Goal: Task Accomplishment & Management: Manage account settings

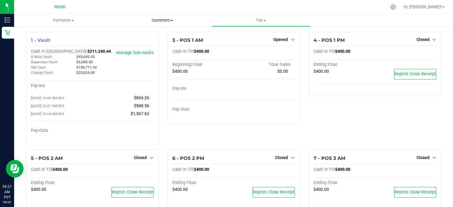
click at [171, 19] on span "Customers" at bounding box center [162, 20] width 98 height 5
click at [159, 33] on li "All customers" at bounding box center [162, 35] width 99 height 7
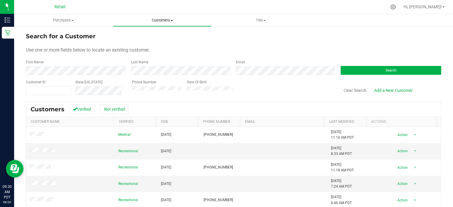
click at [165, 21] on span "Customers" at bounding box center [162, 20] width 98 height 5
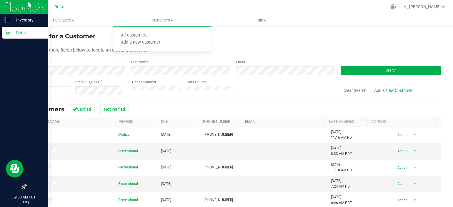
click at [6, 33] on icon at bounding box center [7, 33] width 6 height 6
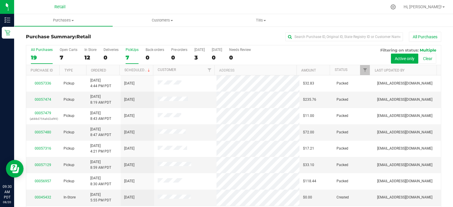
click at [128, 56] on div "7" at bounding box center [132, 57] width 13 height 7
click at [0, 0] on input "PickUps 7" at bounding box center [0, 0] width 0 height 0
click at [129, 54] on div "7" at bounding box center [132, 57] width 13 height 7
click at [0, 0] on input "PickUps 7" at bounding box center [0, 0] width 0 height 0
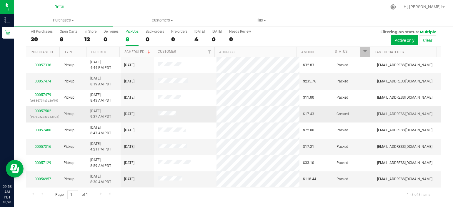
click at [47, 110] on link "00057502" at bounding box center [43, 111] width 16 height 4
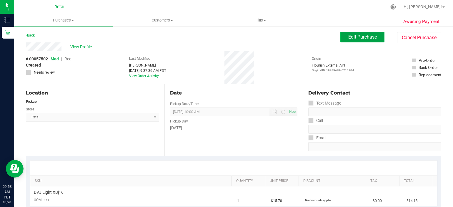
click at [341, 40] on button "Edit Purchase" at bounding box center [363, 37] width 44 height 11
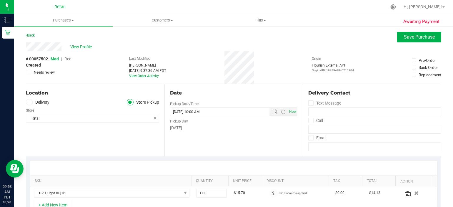
click at [68, 60] on span "Rec" at bounding box center [67, 59] width 7 height 5
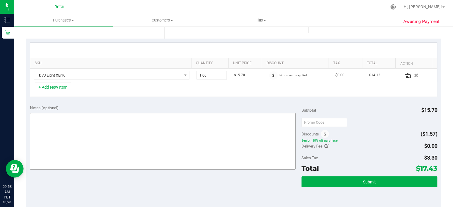
scroll to position [177, 0]
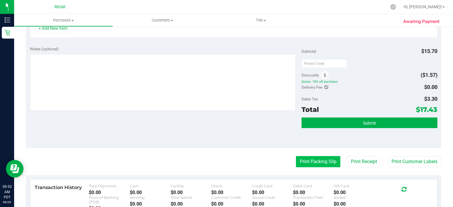
click at [307, 157] on button "Print Packing Slip" at bounding box center [318, 161] width 44 height 11
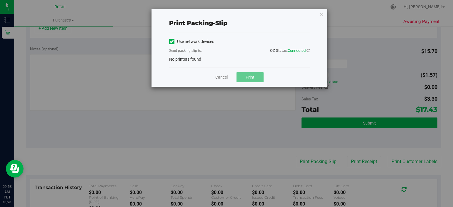
click at [174, 42] on label "Use network devices" at bounding box center [191, 42] width 45 height 6
click at [0, 0] on input "Use network devices" at bounding box center [0, 0] width 0 height 0
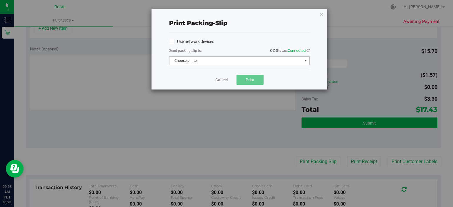
click at [172, 59] on span "Choose printer" at bounding box center [236, 61] width 133 height 8
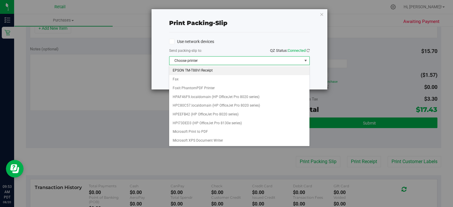
click at [180, 72] on li "EPSON TM-T88VI Receipt" at bounding box center [239, 70] width 140 height 9
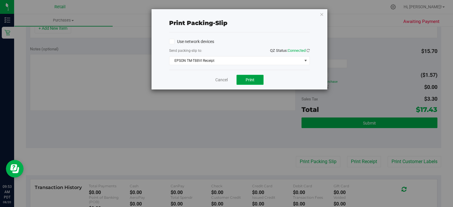
click at [244, 80] on button "Print" at bounding box center [250, 80] width 27 height 10
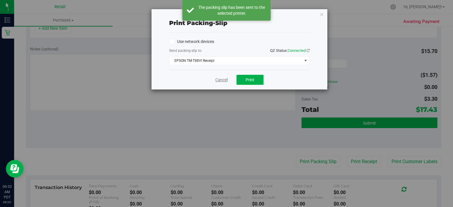
click at [221, 80] on link "Cancel" at bounding box center [221, 80] width 12 height 6
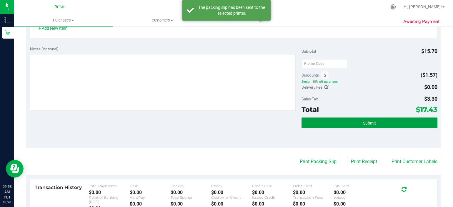
drag, startPoint x: 307, startPoint y: 120, endPoint x: 306, endPoint y: 125, distance: 4.6
click at [307, 121] on button "Submit" at bounding box center [370, 122] width 136 height 11
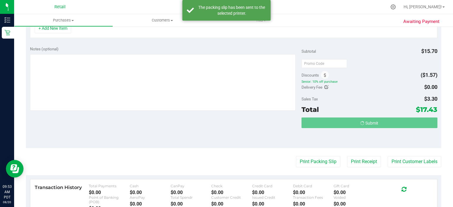
scroll to position [167, 0]
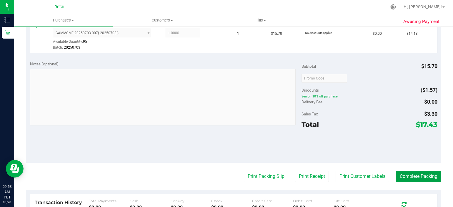
click at [418, 180] on button "Complete Packing" at bounding box center [418, 176] width 45 height 11
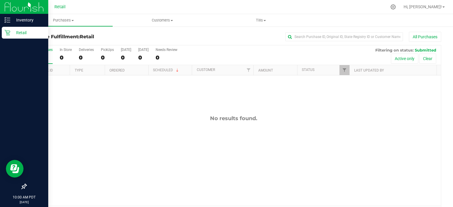
click at [8, 36] on div "Retail" at bounding box center [25, 33] width 47 height 12
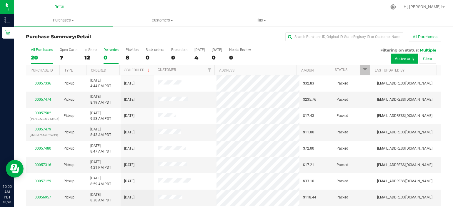
click at [117, 54] on div "0" at bounding box center [111, 57] width 15 height 7
click at [0, 0] on input "Deliveries 0" at bounding box center [0, 0] width 0 height 0
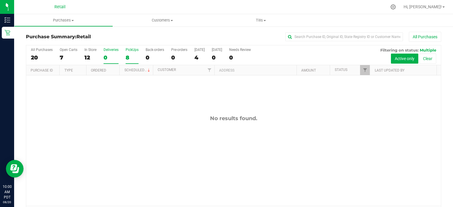
click at [131, 49] on div "PickUps" at bounding box center [132, 50] width 13 height 4
click at [0, 0] on input "PickUps 8" at bounding box center [0, 0] width 0 height 0
click at [130, 49] on div "PickUps" at bounding box center [132, 50] width 13 height 4
click at [0, 0] on input "PickUps 8" at bounding box center [0, 0] width 0 height 0
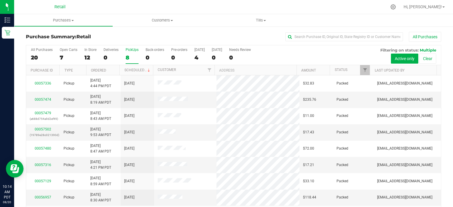
click at [129, 57] on div "8" at bounding box center [132, 57] width 13 height 7
click at [0, 0] on input "PickUps 8" at bounding box center [0, 0] width 0 height 0
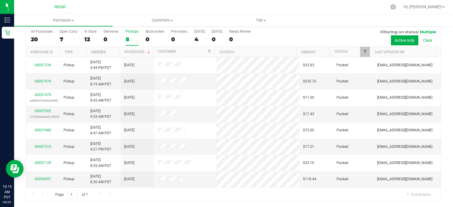
click at [127, 38] on div "8" at bounding box center [132, 39] width 13 height 7
click at [0, 0] on input "PickUps 8" at bounding box center [0, 0] width 0 height 0
click at [130, 42] on div "8" at bounding box center [132, 39] width 13 height 7
click at [0, 0] on input "PickUps 8" at bounding box center [0, 0] width 0 height 0
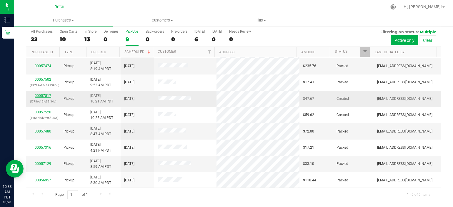
click at [42, 95] on link "00057517" at bounding box center [43, 96] width 16 height 4
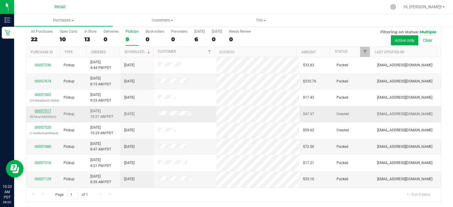
click at [43, 110] on link "00057517" at bounding box center [43, 111] width 16 height 4
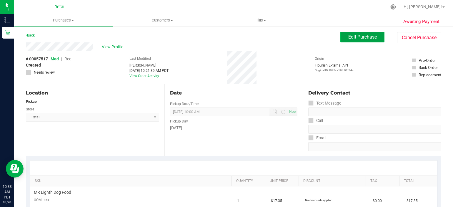
click at [359, 35] on span "Edit Purchase" at bounding box center [363, 37] width 29 height 6
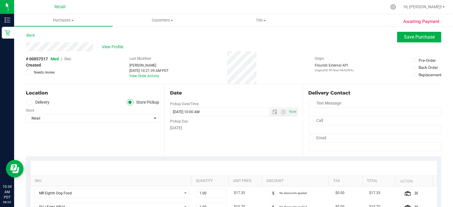
click at [71, 58] on span "Rec" at bounding box center [67, 59] width 7 height 5
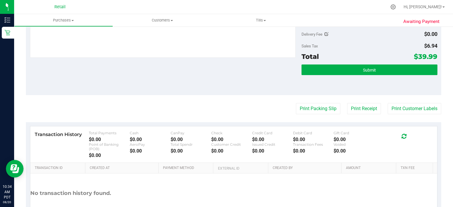
scroll to position [244, 0]
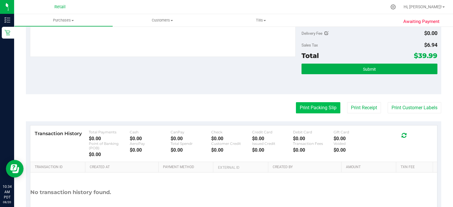
click at [311, 105] on button "Print Packing Slip" at bounding box center [318, 107] width 44 height 11
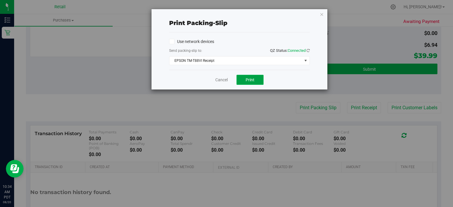
click at [257, 78] on button "Print" at bounding box center [250, 80] width 27 height 10
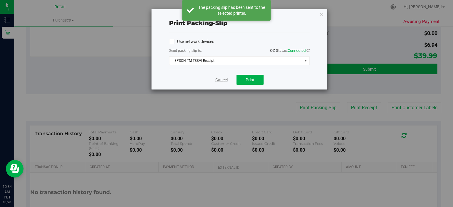
click at [221, 81] on link "Cancel" at bounding box center [221, 80] width 12 height 6
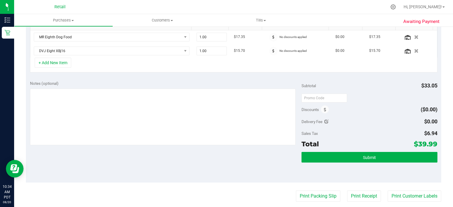
scroll to position [155, 0]
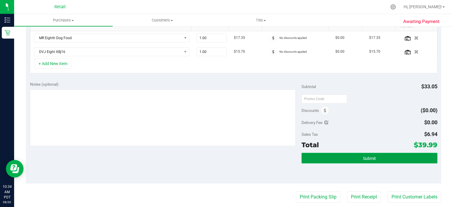
click at [321, 153] on button "Submit" at bounding box center [370, 158] width 136 height 11
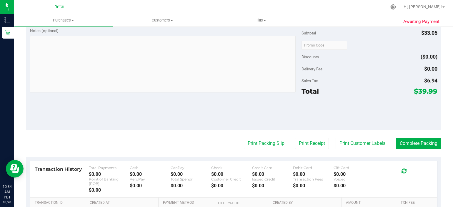
scroll to position [270, 0]
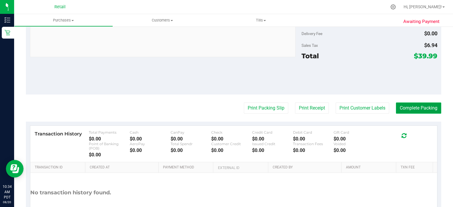
click at [419, 110] on button "Complete Packing" at bounding box center [418, 107] width 45 height 11
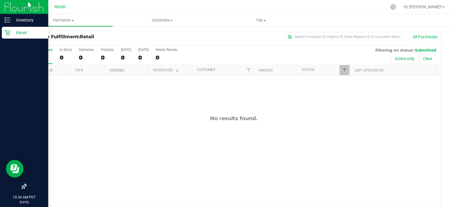
click at [9, 35] on icon at bounding box center [7, 33] width 6 height 6
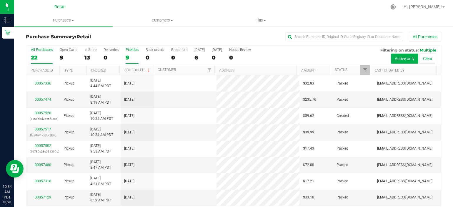
click at [130, 52] on label "PickUps 9" at bounding box center [132, 56] width 13 height 16
click at [0, 0] on input "PickUps 9" at bounding box center [0, 0] width 0 height 0
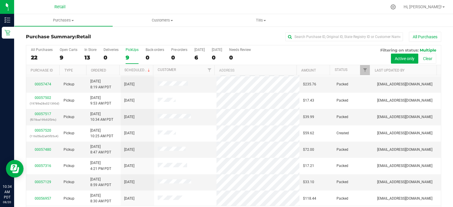
scroll to position [14, 0]
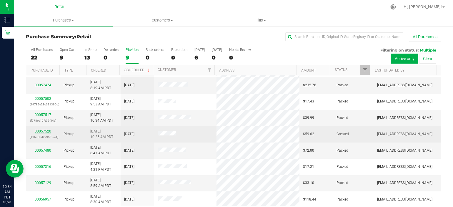
click at [46, 129] on link "00057520" at bounding box center [43, 131] width 16 height 4
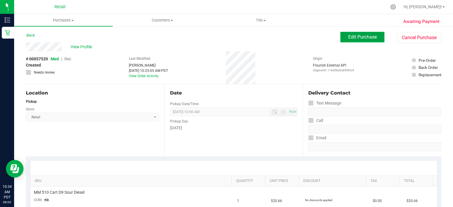
click at [362, 39] on span "Edit Purchase" at bounding box center [363, 37] width 29 height 6
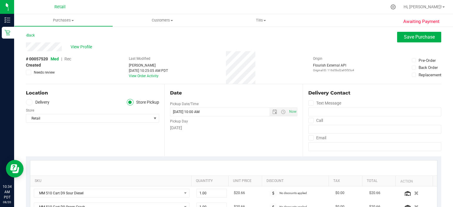
click at [69, 59] on span "Rec" at bounding box center [67, 59] width 7 height 5
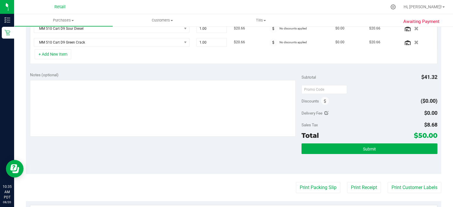
scroll to position [220, 0]
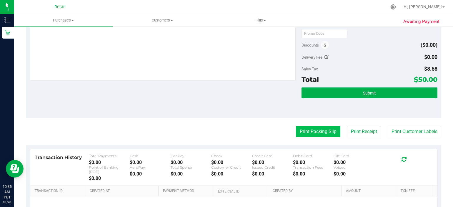
click at [314, 132] on button "Print Packing Slip" at bounding box center [318, 131] width 44 height 11
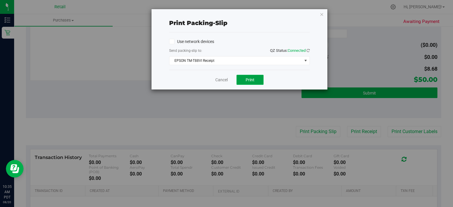
click at [252, 80] on span "Print" at bounding box center [250, 79] width 9 height 5
click at [223, 81] on link "Cancel" at bounding box center [221, 80] width 12 height 6
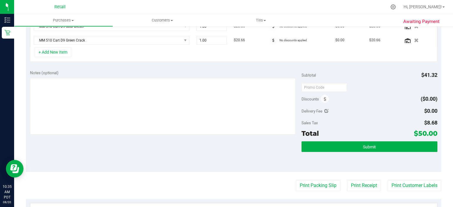
scroll to position [153, 0]
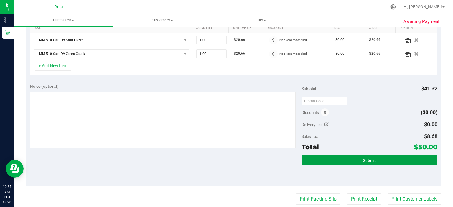
click at [386, 157] on button "Submit" at bounding box center [370, 160] width 136 height 11
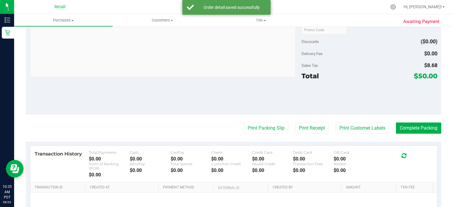
scroll to position [251, 0]
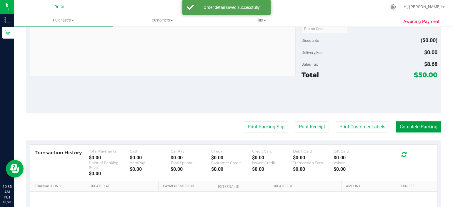
click at [417, 128] on button "Complete Packing" at bounding box center [418, 126] width 45 height 11
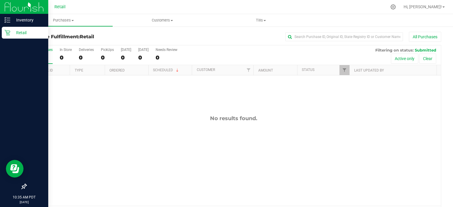
click at [0, 34] on link "Retail" at bounding box center [24, 33] width 48 height 13
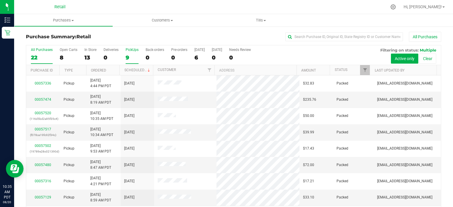
click at [127, 57] on div "9" at bounding box center [132, 57] width 13 height 7
click at [0, 0] on input "PickUps 9" at bounding box center [0, 0] width 0 height 0
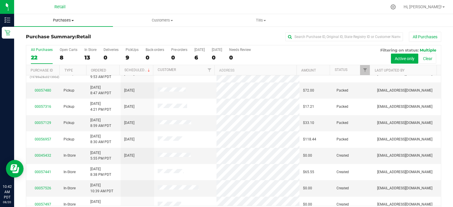
scroll to position [118, 0]
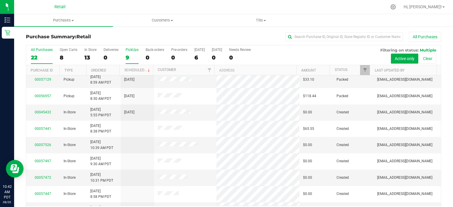
click at [134, 56] on div "9" at bounding box center [132, 57] width 13 height 7
click at [0, 0] on input "PickUps 9" at bounding box center [0, 0] width 0 height 0
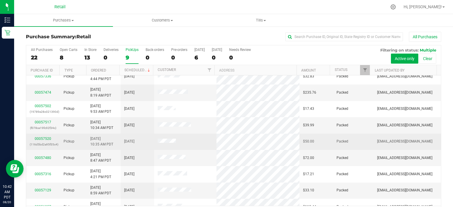
scroll to position [0, 0]
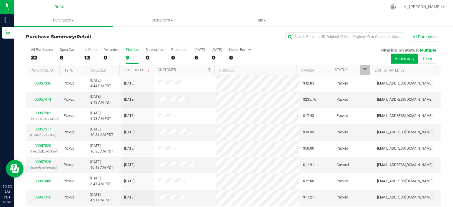
click at [138, 55] on div "9" at bounding box center [132, 57] width 13 height 7
click at [0, 0] on input "PickUps 9" at bounding box center [0, 0] width 0 height 0
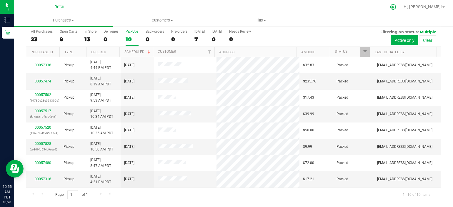
click at [396, 9] on icon at bounding box center [394, 7] width 6 height 6
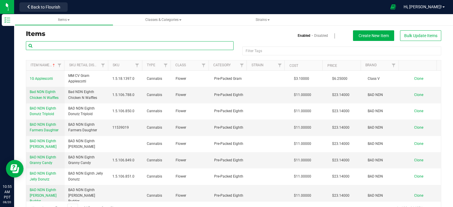
click at [78, 42] on input "text" at bounding box center [130, 45] width 208 height 9
type input "dime"
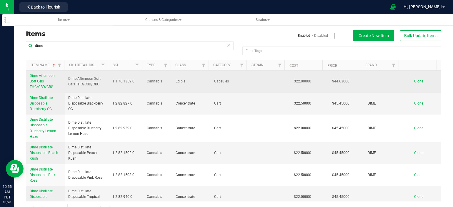
click at [35, 75] on span "Dime Afternoon Soft Gels THC/CBD/CBG" at bounding box center [42, 81] width 25 height 15
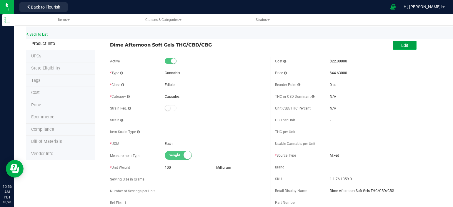
click at [397, 42] on button "Edit" at bounding box center [405, 45] width 24 height 9
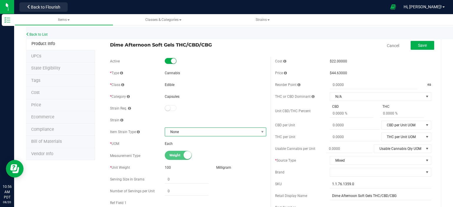
click at [195, 134] on span "None" at bounding box center [212, 132] width 94 height 8
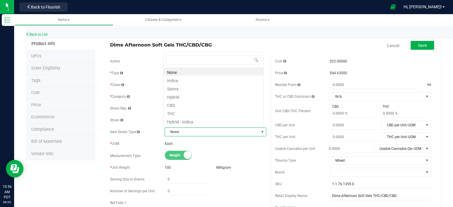
scroll to position [9, 99]
click at [193, 93] on li "Hybrid" at bounding box center [214, 96] width 100 height 8
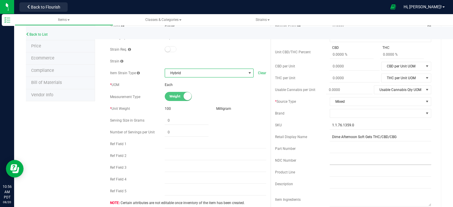
scroll to position [88, 0]
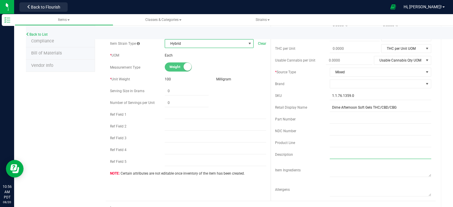
click at [335, 152] on input "text" at bounding box center [381, 154] width 102 height 9
paste input "Unlock the comprehensive benefits of our Broad Spectrum formulation! Each Softg…"
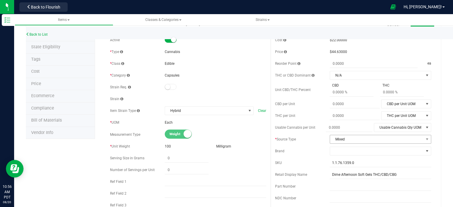
scroll to position [0, 0]
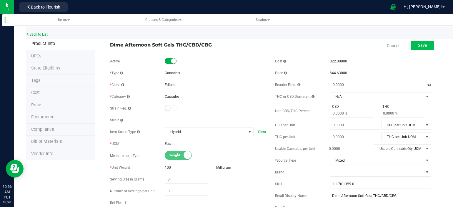
type input "Unlock the comprehensive benefits of our Broad Spectrum formulation! Each Softg…"
click at [422, 47] on span "Save" at bounding box center [422, 45] width 9 height 5
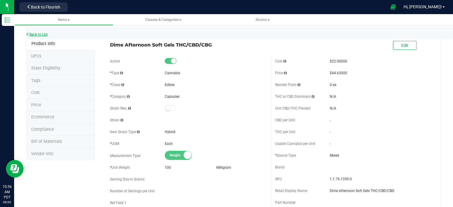
click at [31, 34] on link "Back to List" at bounding box center [37, 34] width 22 height 4
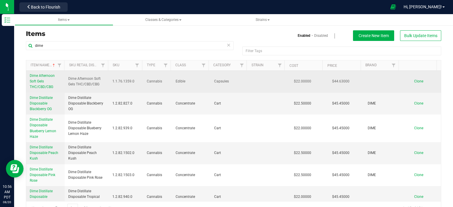
click at [41, 84] on link "Dime Afternoon Soft Gels THC/CBD/CBG" at bounding box center [45, 81] width 31 height 17
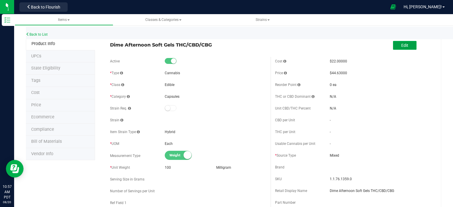
click at [403, 42] on button "Edit" at bounding box center [405, 45] width 24 height 9
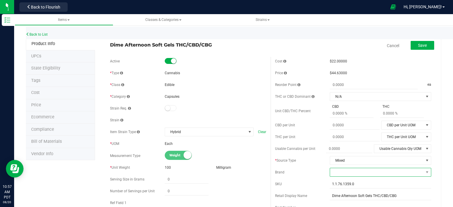
click at [360, 173] on span at bounding box center [377, 172] width 94 height 8
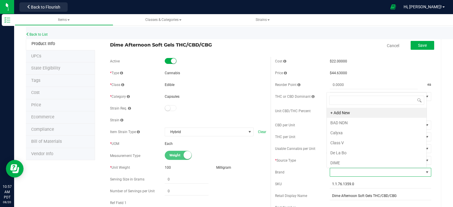
scroll to position [9, 99]
click at [350, 163] on li "DIME" at bounding box center [377, 163] width 100 height 10
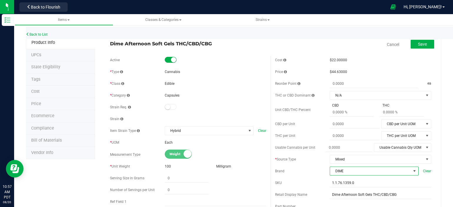
scroll to position [0, 0]
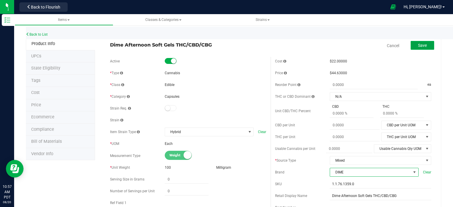
click at [418, 45] on span "Save" at bounding box center [422, 45] width 9 height 5
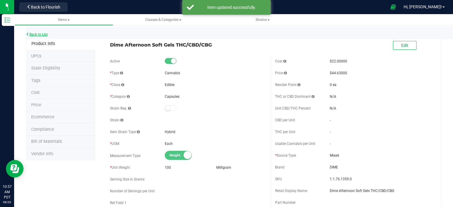
click at [46, 35] on link "Back to List" at bounding box center [37, 34] width 22 height 4
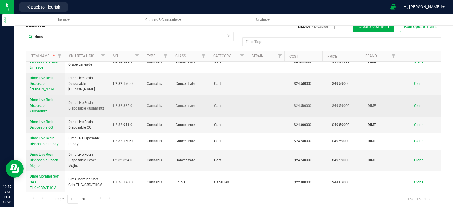
scroll to position [14, 0]
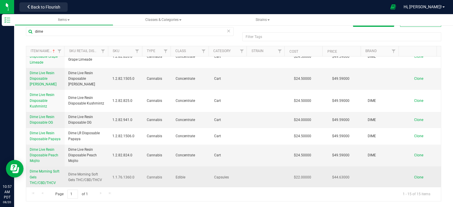
click at [42, 170] on span "Dime Morning Soft Gels THC/CBD/THCV" at bounding box center [45, 176] width 30 height 15
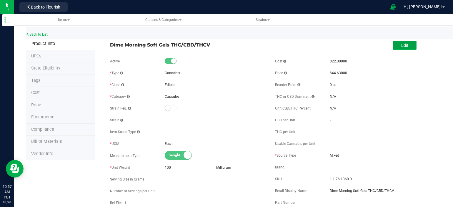
click at [404, 41] on button "Edit" at bounding box center [405, 45] width 24 height 9
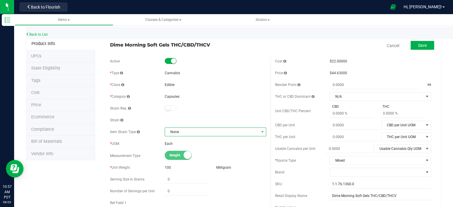
click at [193, 135] on span "None" at bounding box center [212, 132] width 94 height 8
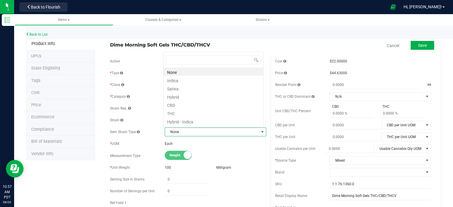
scroll to position [9, 99]
click at [179, 89] on li "Sativa" at bounding box center [214, 88] width 100 height 8
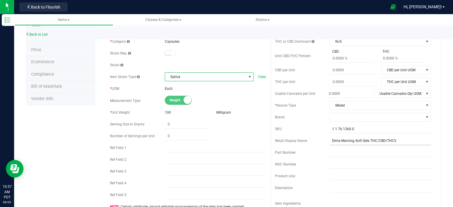
scroll to position [59, 0]
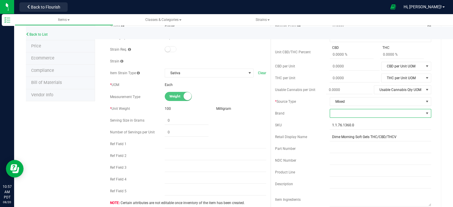
click at [372, 114] on span at bounding box center [377, 113] width 94 height 8
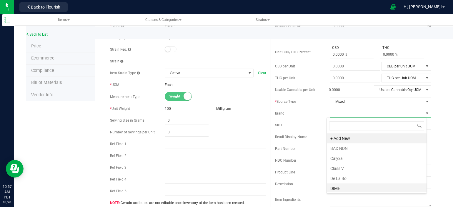
click at [359, 186] on li "DIME" at bounding box center [377, 188] width 100 height 10
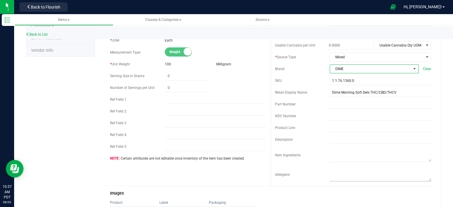
scroll to position [118, 0]
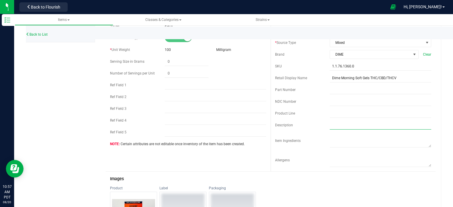
click at [337, 124] on input "text" at bounding box center [381, 125] width 102 height 9
paste input "Unlock the comprehensive benefits of our Broad Spectrum formulation! Each Softg…"
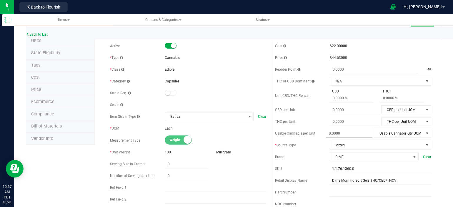
scroll to position [0, 0]
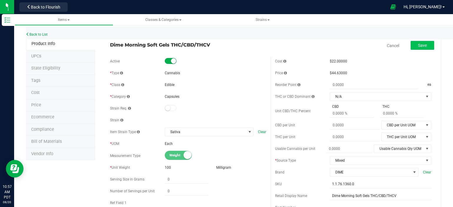
type input "Unlock the comprehensive benefits of our Broad Spectrum formulation! Each Softg…"
click at [429, 44] on button "Save" at bounding box center [423, 45] width 24 height 9
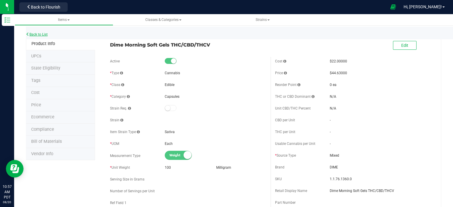
click at [44, 34] on link "Back to List" at bounding box center [37, 34] width 22 height 4
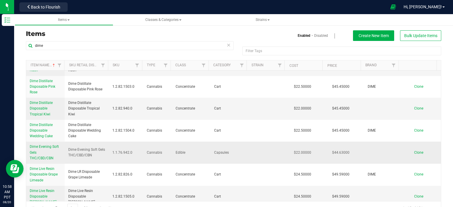
scroll to position [147, 0]
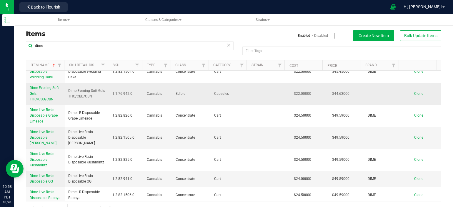
click at [42, 91] on link "Dime Evening Soft Gels THC/CBD/CBN" at bounding box center [45, 93] width 31 height 17
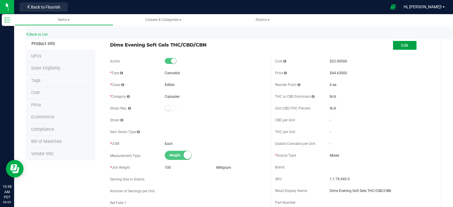
click at [393, 45] on button "Edit" at bounding box center [405, 45] width 24 height 9
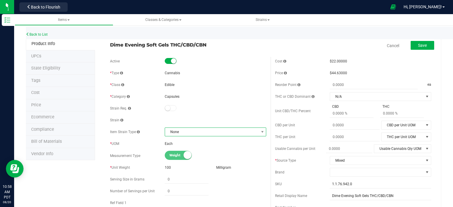
click at [172, 132] on span "None" at bounding box center [212, 132] width 94 height 8
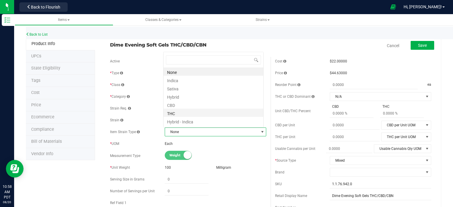
scroll to position [9, 99]
click at [178, 80] on li "Indica" at bounding box center [214, 80] width 100 height 8
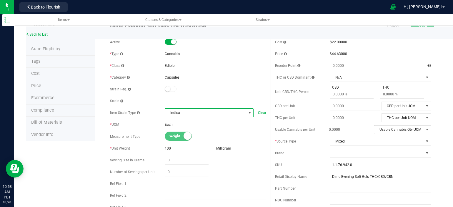
scroll to position [29, 0]
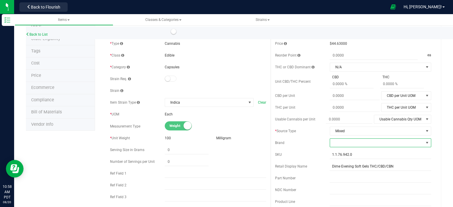
click at [364, 141] on span at bounding box center [377, 143] width 94 height 8
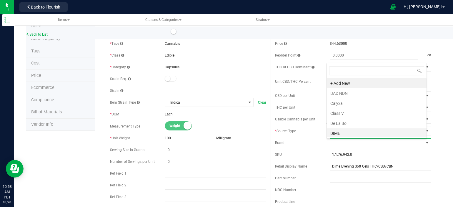
scroll to position [9, 99]
drag, startPoint x: 339, startPoint y: 146, endPoint x: 348, endPoint y: 137, distance: 13.1
click at [343, 142] on span at bounding box center [377, 143] width 94 height 8
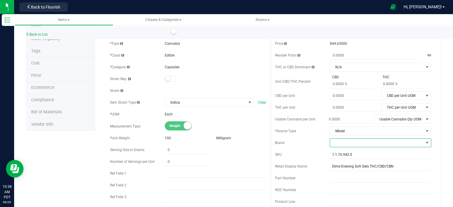
click at [344, 143] on span at bounding box center [377, 143] width 94 height 8
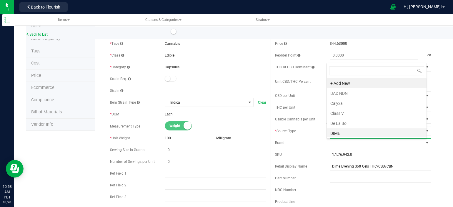
click at [340, 133] on li "DIME" at bounding box center [377, 133] width 100 height 10
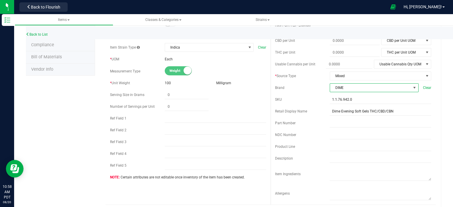
scroll to position [88, 0]
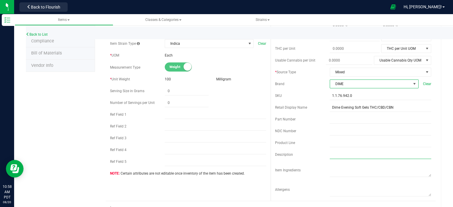
click at [354, 158] on input "text" at bounding box center [381, 154] width 102 height 9
paste input "Unlock the comprehensive benefits of our Broad Spectrum formulation! Each Softg…"
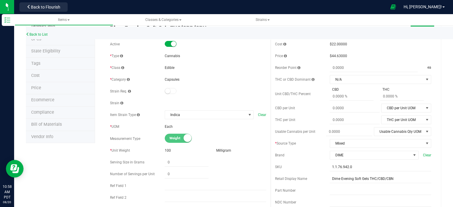
scroll to position [0, 0]
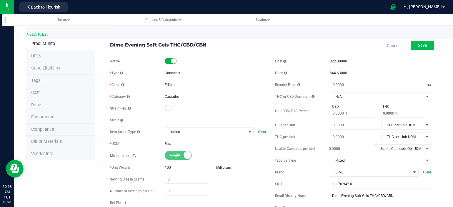
type input "Unlock the comprehensive benefits of our Broad Spectrum formulation! Each Softg…"
click at [421, 45] on span "Save" at bounding box center [422, 45] width 9 height 5
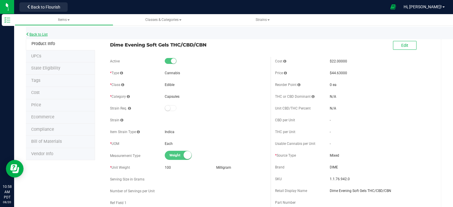
click at [48, 33] on link "Back to List" at bounding box center [37, 34] width 22 height 4
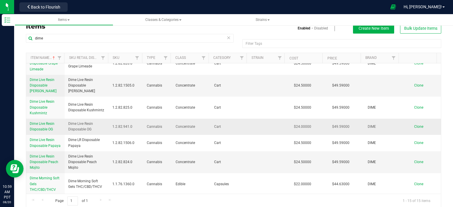
scroll to position [14, 0]
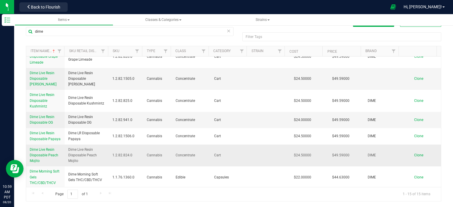
click at [50, 152] on link "Dime Live Resin Disposable Peach Mojito" at bounding box center [45, 155] width 31 height 17
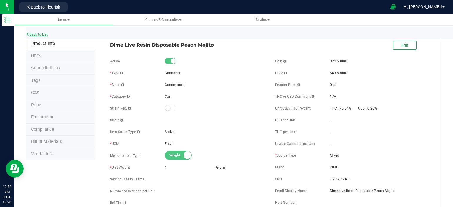
click at [45, 36] on link "Back to List" at bounding box center [37, 34] width 22 height 4
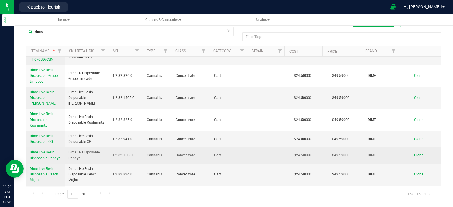
scroll to position [162, 0]
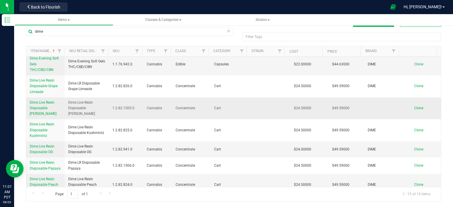
click at [53, 107] on span "Dime Live Resin Disposable [PERSON_NAME]" at bounding box center [43, 107] width 27 height 15
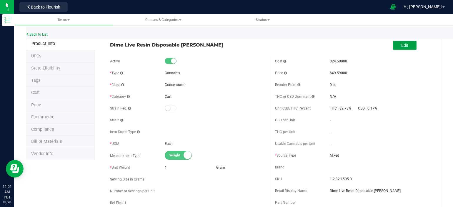
click at [408, 48] on button "Edit" at bounding box center [405, 45] width 24 height 9
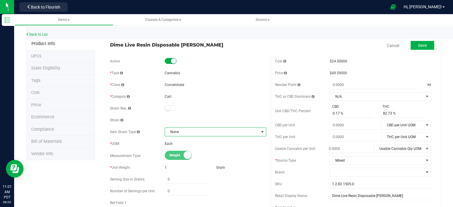
click at [181, 132] on span "None" at bounding box center [212, 132] width 94 height 8
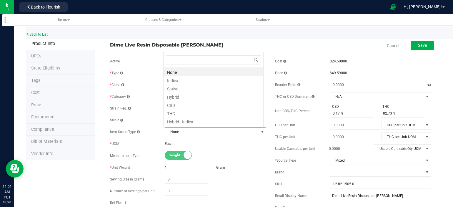
scroll to position [9, 99]
click at [187, 80] on li "Indica" at bounding box center [214, 80] width 100 height 8
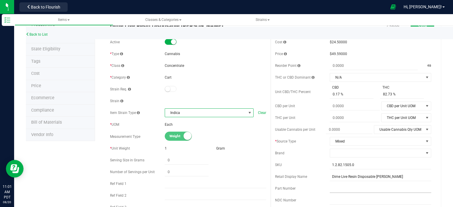
scroll to position [29, 0]
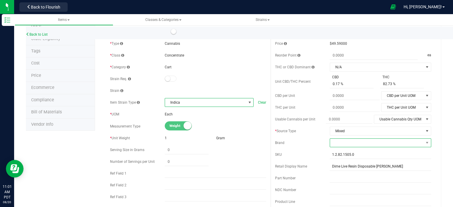
click at [366, 145] on span at bounding box center [377, 143] width 94 height 8
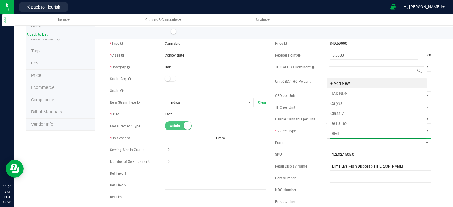
scroll to position [9, 99]
click at [334, 134] on li "DIME" at bounding box center [377, 133] width 100 height 10
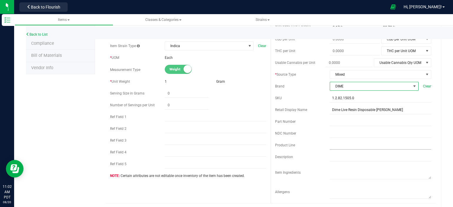
scroll to position [88, 0]
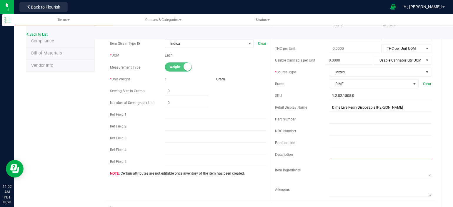
click at [339, 157] on input "text" at bounding box center [381, 154] width 102 height 9
paste input "[PERSON_NAME] is a legendary indica strain made by crossing OG Kush with LA Con…"
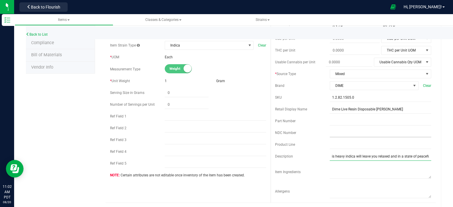
scroll to position [0, 0]
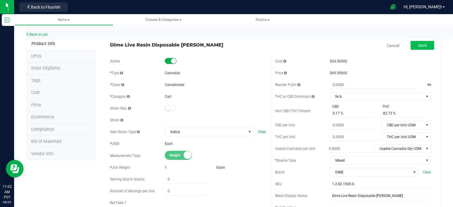
type input "[PERSON_NAME] is a legendary indica strain made by crossing OG Kush with LA Con…"
click at [422, 45] on span "Save" at bounding box center [422, 45] width 9 height 5
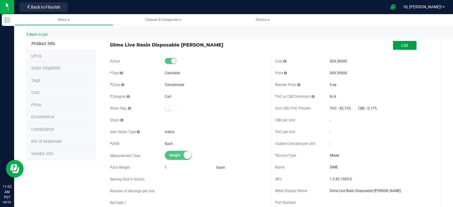
click at [403, 48] on button "Edit" at bounding box center [405, 45] width 24 height 9
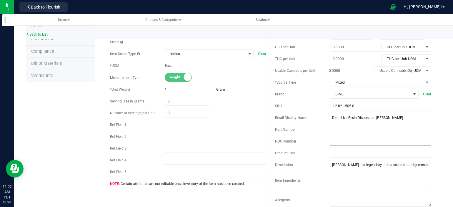
scroll to position [88, 0]
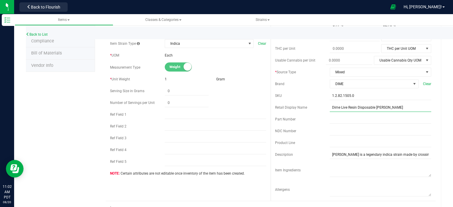
click at [346, 108] on input "Dime Live Resin Disposable [PERSON_NAME]" at bounding box center [381, 107] width 102 height 9
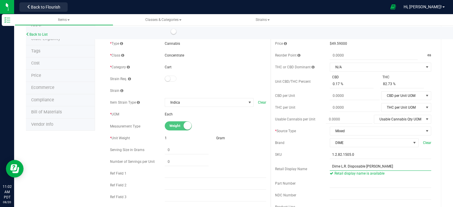
scroll to position [0, 0]
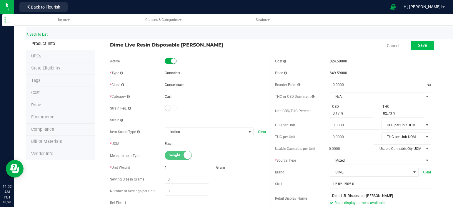
type input "Dime L.R. Disposable [PERSON_NAME]"
click at [414, 43] on button "Save" at bounding box center [423, 45] width 24 height 9
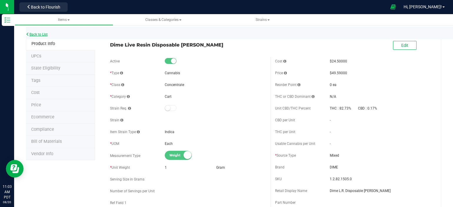
click at [43, 33] on link "Back to List" at bounding box center [37, 34] width 22 height 4
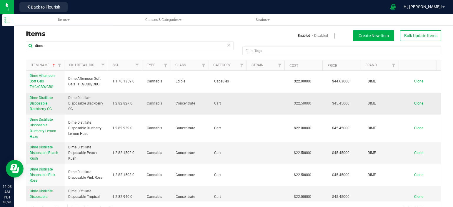
click at [43, 106] on link "Dime Distillate Disposable Blackberry OG" at bounding box center [45, 103] width 31 height 17
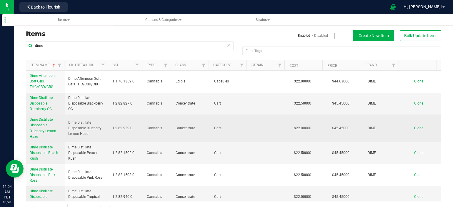
click at [45, 123] on span "Dime Distillate Disposable Blueberry Lemon Haze" at bounding box center [43, 127] width 26 height 21
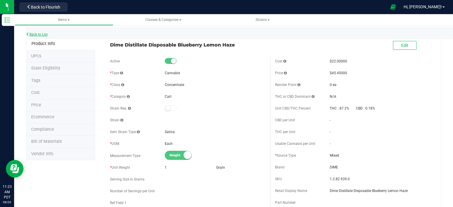
click at [38, 34] on link "Back to List" at bounding box center [37, 34] width 22 height 4
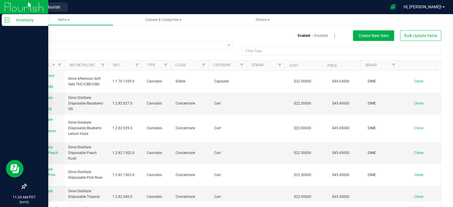
click at [8, 22] on line at bounding box center [8, 22] width 3 height 0
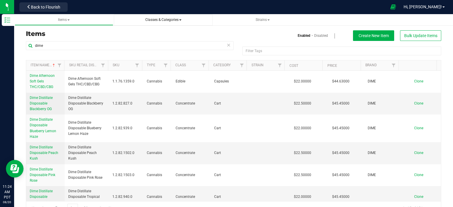
click at [168, 14] on link "Classes & Categories" at bounding box center [163, 19] width 99 height 11
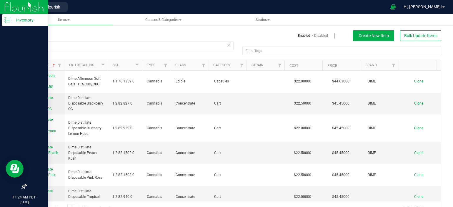
click at [7, 19] on icon at bounding box center [7, 20] width 6 height 6
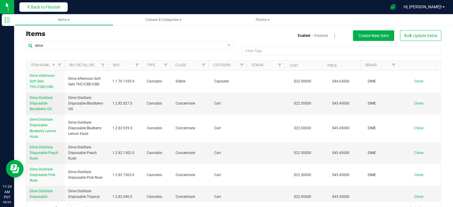
click at [59, 9] on button "Back to Flourish" at bounding box center [43, 6] width 48 height 9
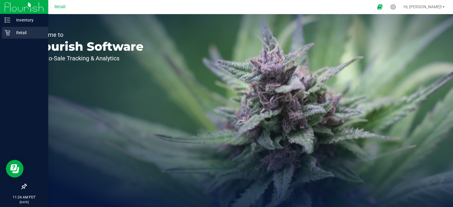
click at [2, 30] on div "Retail" at bounding box center [25, 33] width 47 height 12
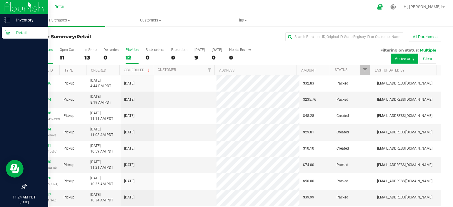
click at [130, 53] on label "PickUps 12" at bounding box center [132, 56] width 13 height 16
click at [0, 0] on input "PickUps 12" at bounding box center [0, 0] width 0 height 0
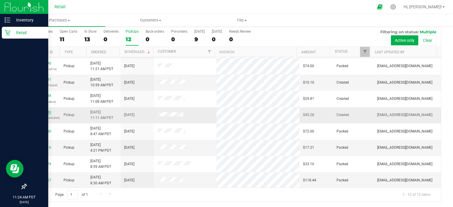
click at [44, 113] on link "00057536" at bounding box center [43, 112] width 16 height 4
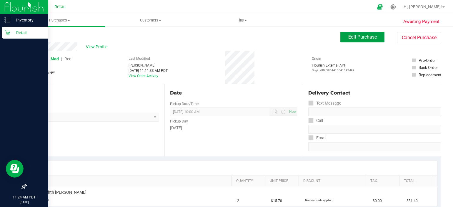
drag, startPoint x: 363, startPoint y: 38, endPoint x: 366, endPoint y: 42, distance: 5.2
click at [366, 40] on button "Edit Purchase" at bounding box center [363, 37] width 44 height 11
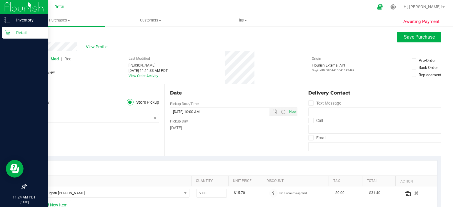
click at [69, 60] on span "Rec" at bounding box center [67, 59] width 7 height 5
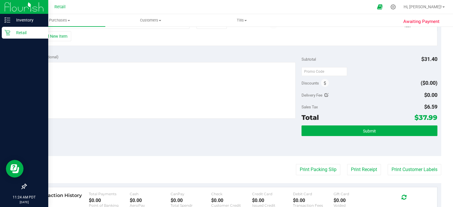
scroll to position [177, 0]
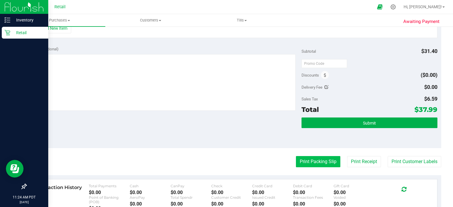
click at [319, 161] on button "Print Packing Slip" at bounding box center [318, 161] width 44 height 11
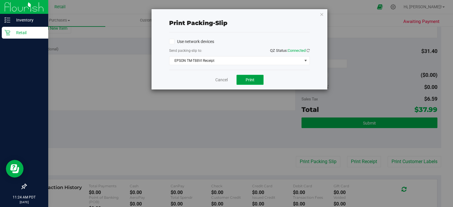
click at [255, 79] on button "Print" at bounding box center [250, 80] width 27 height 10
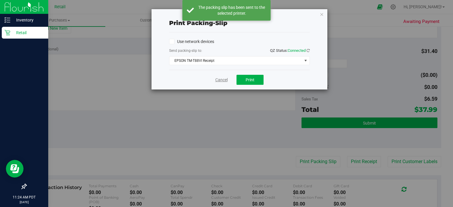
click at [220, 81] on link "Cancel" at bounding box center [221, 80] width 12 height 6
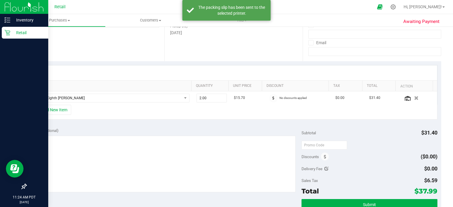
scroll to position [147, 0]
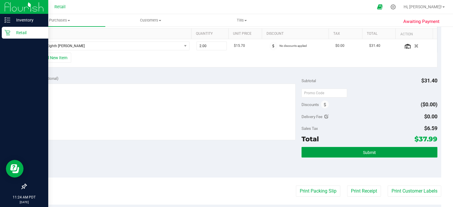
click at [343, 150] on button "Submit" at bounding box center [370, 152] width 136 height 11
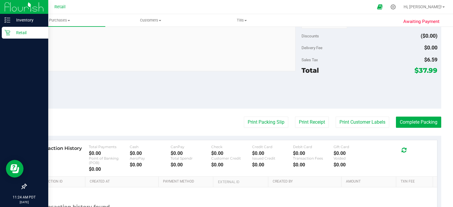
scroll to position [222, 0]
click at [425, 122] on button "Complete Packing" at bounding box center [418, 121] width 45 height 11
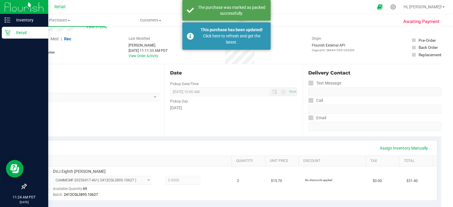
scroll to position [19, 0]
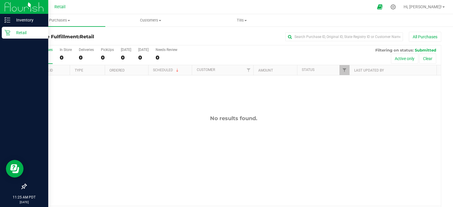
click at [11, 38] on div "Retail" at bounding box center [25, 33] width 47 height 12
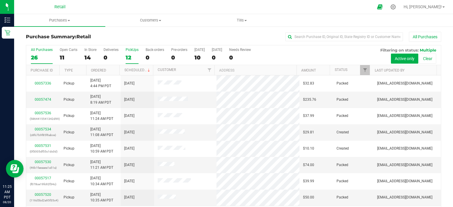
click at [131, 57] on div "12" at bounding box center [132, 57] width 13 height 7
click at [0, 0] on input "PickUps 12" at bounding box center [0, 0] width 0 height 0
click at [132, 55] on div "12" at bounding box center [132, 57] width 13 height 7
click at [0, 0] on input "PickUps 12" at bounding box center [0, 0] width 0 height 0
click at [396, 7] on icon at bounding box center [393, 7] width 6 height 6
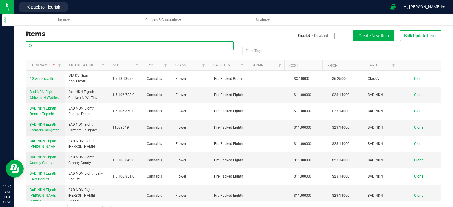
click at [66, 46] on input "text" at bounding box center [130, 45] width 208 height 9
type input "dime"
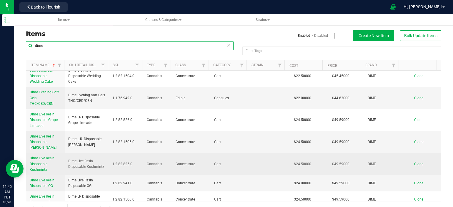
scroll to position [177, 0]
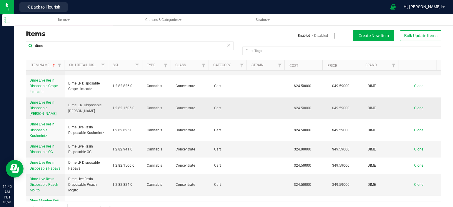
click at [44, 101] on span "Dime Live Resin Disposable [PERSON_NAME]" at bounding box center [43, 107] width 27 height 15
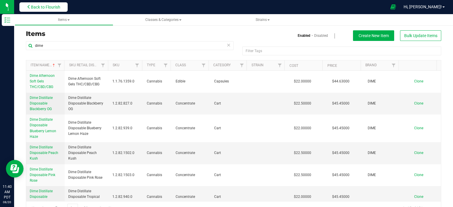
click at [45, 9] on button "Back to Flourish" at bounding box center [43, 6] width 48 height 9
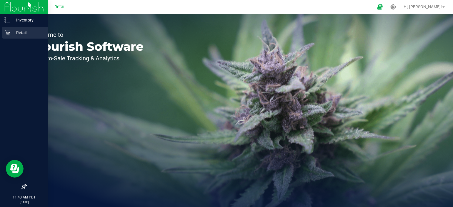
drag, startPoint x: 6, startPoint y: 33, endPoint x: 2, endPoint y: 35, distance: 4.4
click at [6, 33] on icon at bounding box center [7, 33] width 6 height 6
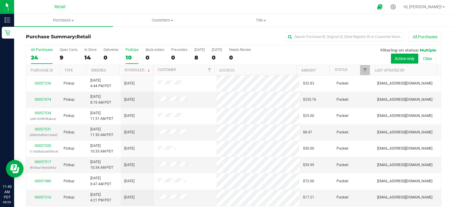
click at [126, 55] on div "10" at bounding box center [132, 57] width 13 height 7
click at [0, 0] on input "PickUps 10" at bounding box center [0, 0] width 0 height 0
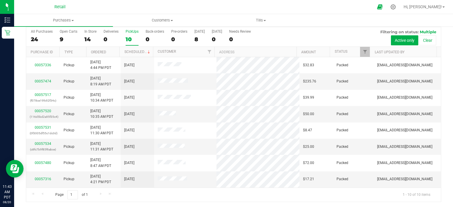
click at [131, 39] on div "10" at bounding box center [132, 39] width 13 height 7
click at [0, 0] on input "PickUps 10" at bounding box center [0, 0] width 0 height 0
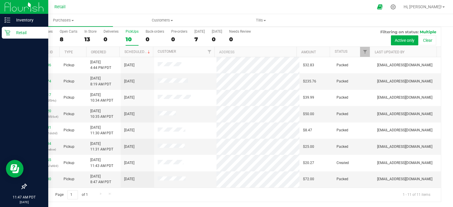
click at [11, 37] on div "Retail" at bounding box center [25, 33] width 47 height 12
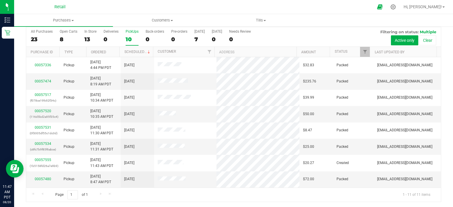
click at [127, 39] on div "10" at bounding box center [132, 39] width 13 height 7
click at [0, 0] on input "PickUps 10" at bounding box center [0, 0] width 0 height 0
click at [129, 36] on div "11" at bounding box center [132, 39] width 13 height 7
click at [0, 0] on input "PickUps 11" at bounding box center [0, 0] width 0 height 0
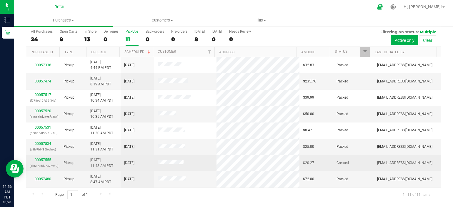
click at [46, 158] on link "00057555" at bounding box center [43, 160] width 16 height 4
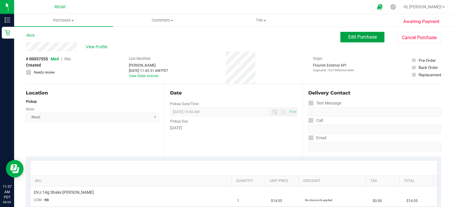
click at [354, 36] on span "Edit Purchase" at bounding box center [363, 37] width 29 height 6
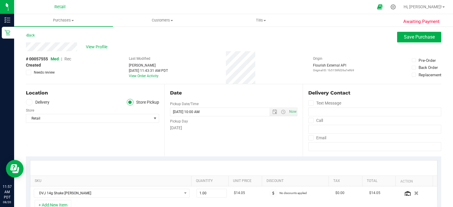
click at [70, 60] on span "Rec" at bounding box center [67, 59] width 7 height 5
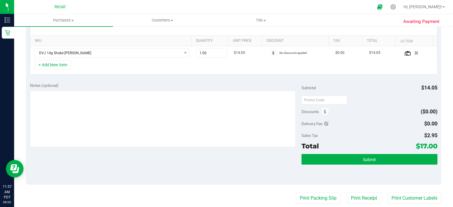
scroll to position [147, 0]
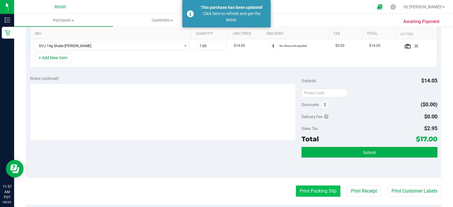
click at [318, 191] on button "Print Packing Slip" at bounding box center [318, 190] width 44 height 11
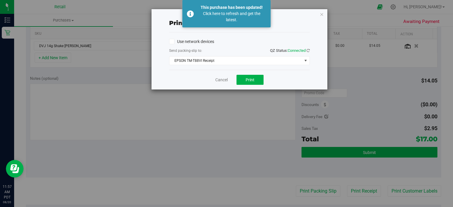
click at [228, 75] on div "Cancel Print" at bounding box center [239, 80] width 141 height 20
click at [223, 80] on link "Cancel" at bounding box center [221, 80] width 12 height 6
